Goal: Task Accomplishment & Management: Complete application form

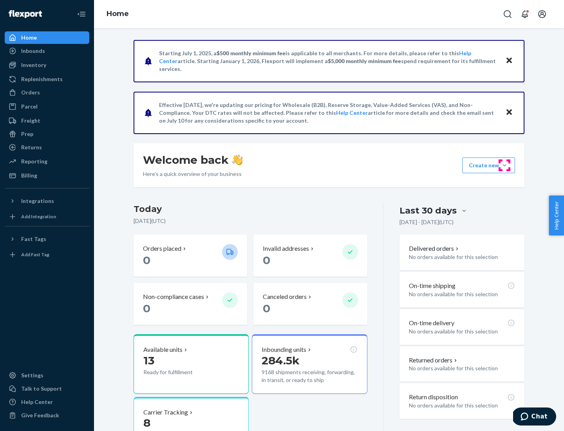
click at [504, 165] on button "Create new Create new inbound Create new order Create new product" at bounding box center [488, 165] width 53 height 16
click at [47, 51] on div "Inbounds" at bounding box center [46, 50] width 83 height 11
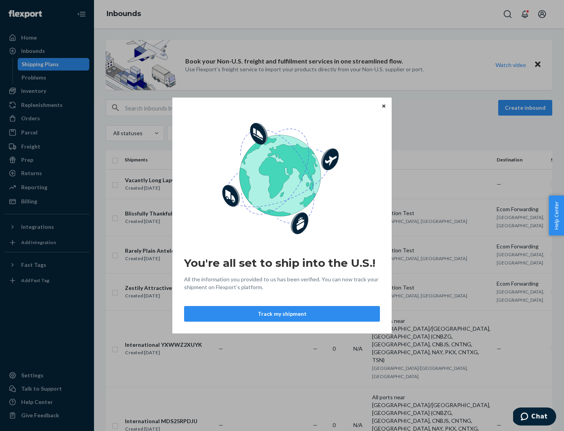
click at [282, 314] on button "Track my shipment" at bounding box center [282, 314] width 196 height 16
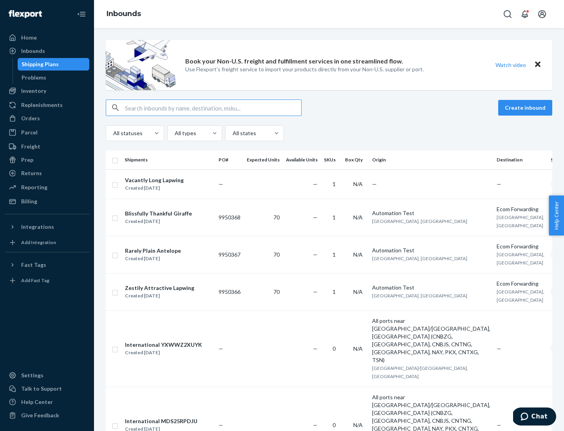
click at [526, 108] on button "Create inbound" at bounding box center [525, 108] width 54 height 16
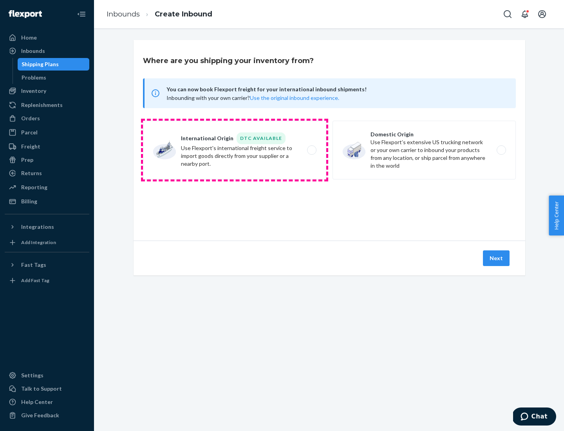
click at [234, 150] on label "International Origin DTC Available Use Flexport's international freight service…" at bounding box center [234, 150] width 183 height 59
click at [311, 150] on input "International Origin DTC Available Use Flexport's international freight service…" at bounding box center [313, 150] width 5 height 5
radio input "true"
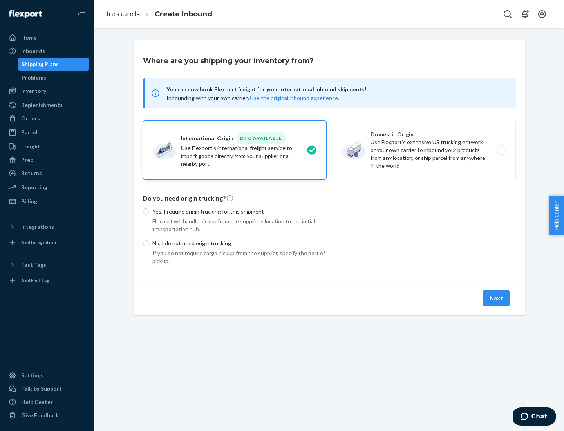
click at [239, 243] on p "No, I do not need origin trucking" at bounding box center [239, 243] width 174 height 8
click at [149, 243] on input "No, I do not need origin trucking" at bounding box center [146, 243] width 6 height 6
radio input "true"
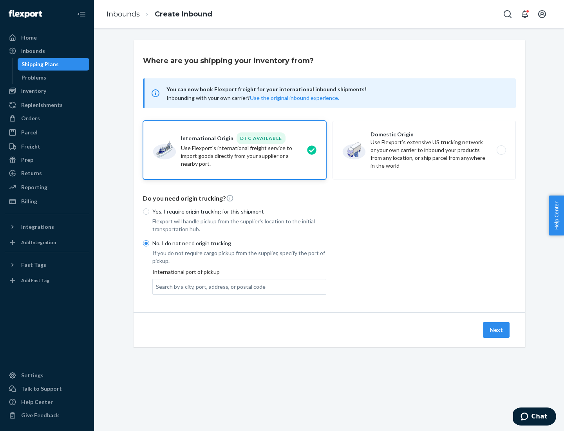
click at [209, 286] on div "Search by a city, port, address, or postal code" at bounding box center [211, 287] width 110 height 8
click at [157, 286] on input "Search by a city, port, address, or postal code" at bounding box center [156, 287] width 1 height 8
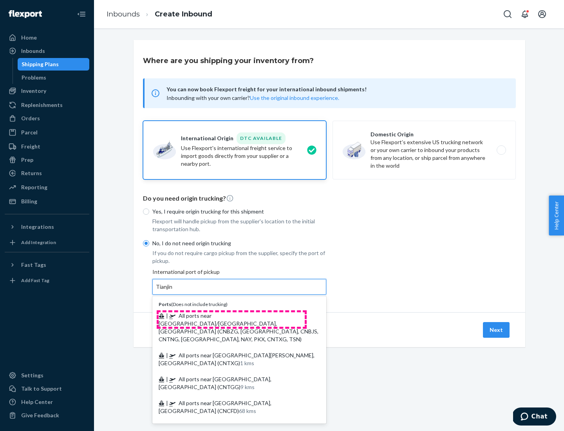
click at [231, 315] on span "| All ports near [GEOGRAPHIC_DATA]/[GEOGRAPHIC_DATA], [GEOGRAPHIC_DATA] (CNBZG,…" at bounding box center [239, 327] width 160 height 30
click at [173, 290] on input "Tianjin" at bounding box center [164, 287] width 17 height 8
type input "All ports near [GEOGRAPHIC_DATA]/[GEOGRAPHIC_DATA], [GEOGRAPHIC_DATA] (CNBZG, […"
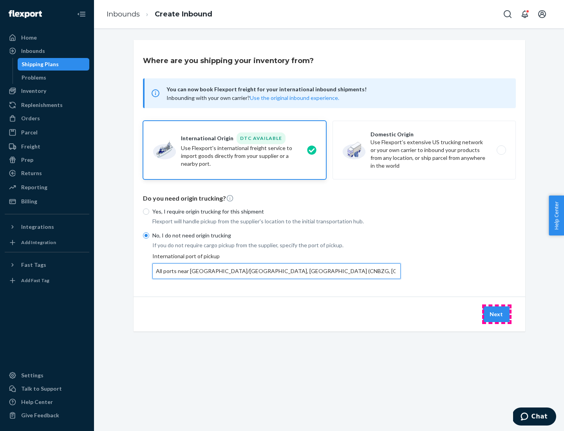
click at [496, 314] on button "Next" at bounding box center [496, 314] width 27 height 16
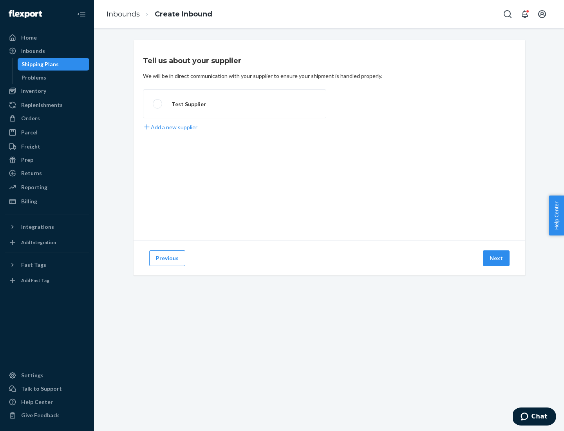
click at [234, 104] on label "Test Supplier" at bounding box center [234, 103] width 183 height 29
click at [158, 104] on input "Test Supplier" at bounding box center [155, 103] width 5 height 5
radio input "true"
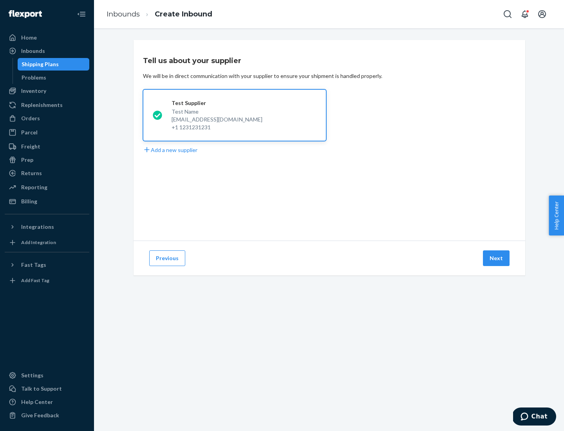
click at [496, 258] on button "Next" at bounding box center [496, 258] width 27 height 16
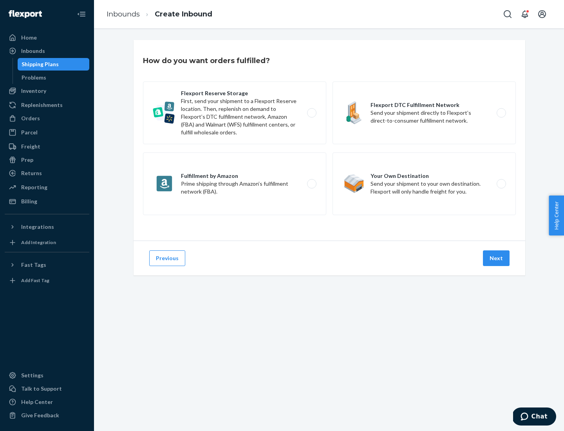
click at [329, 140] on div "Flexport Reserve Storage First, send your shipment to a Flexport Reserve locati…" at bounding box center [329, 148] width 373 height 135
click at [424, 113] on label "Flexport DTC Fulfillment Network Send your shipment directly to Flexport’s dire…" at bounding box center [423, 112] width 183 height 63
click at [501, 113] on input "Flexport DTC Fulfillment Network Send your shipment directly to Flexport’s dire…" at bounding box center [503, 112] width 5 height 5
radio input "true"
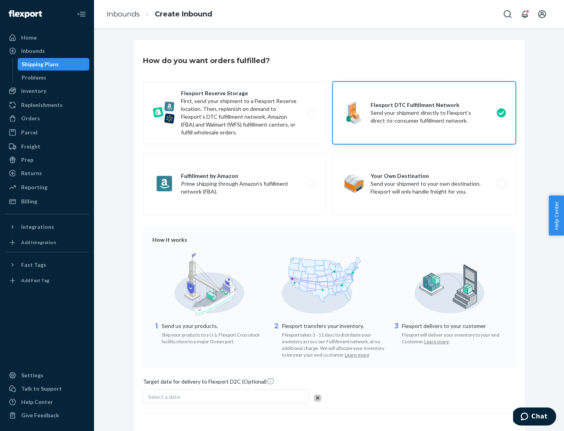
scroll to position [58, 0]
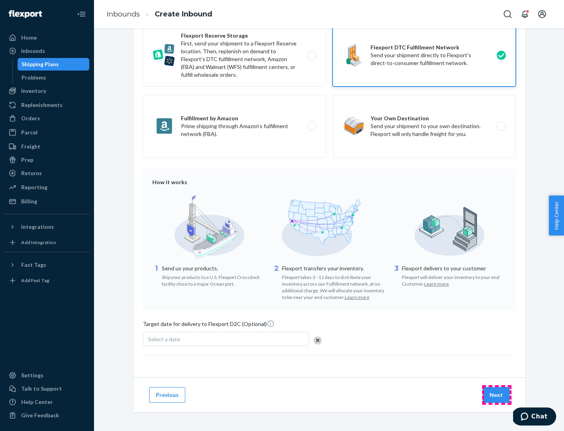
click at [496, 394] on button "Next" at bounding box center [496, 395] width 27 height 16
